Goal: Find specific page/section: Find specific page/section

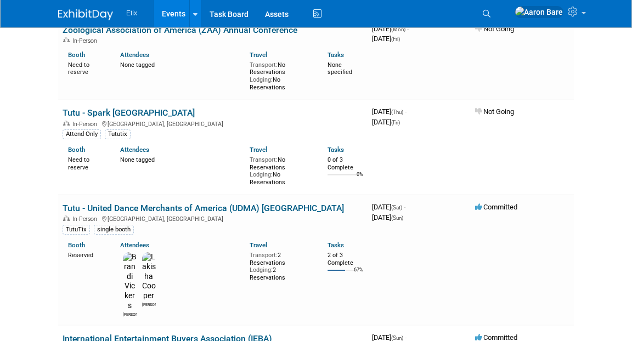
scroll to position [759, 0]
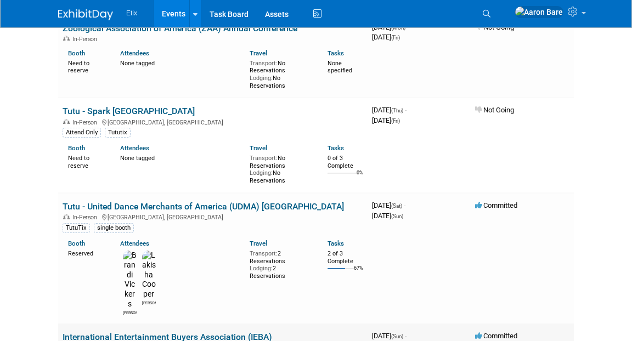
click at [184, 332] on link "International Entertainment Buyers Association (IEBA)" at bounding box center [168, 337] width 210 height 10
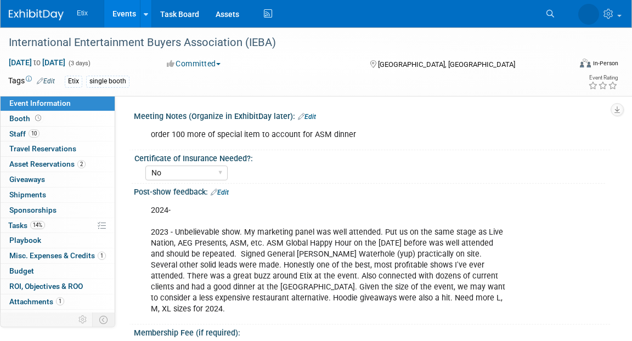
select select "No"
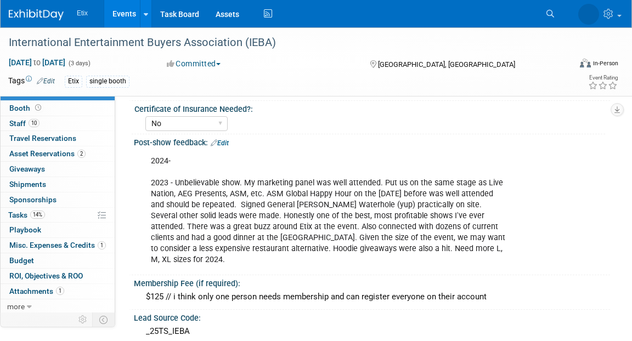
scroll to position [65, 0]
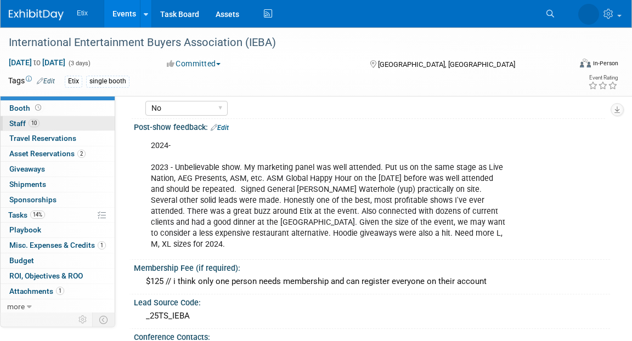
click at [18, 121] on span "Staff 10" at bounding box center [24, 123] width 30 height 9
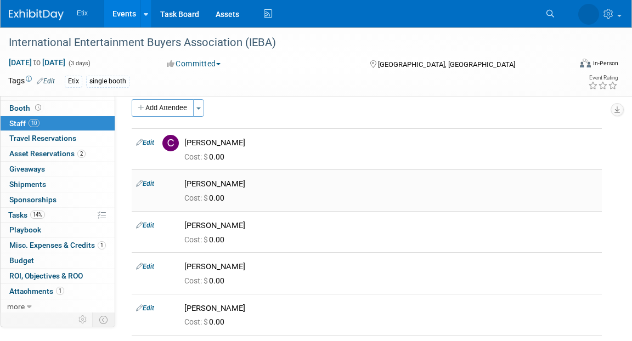
scroll to position [0, 0]
